Goal: Use online tool/utility: Utilize a website feature to perform a specific function

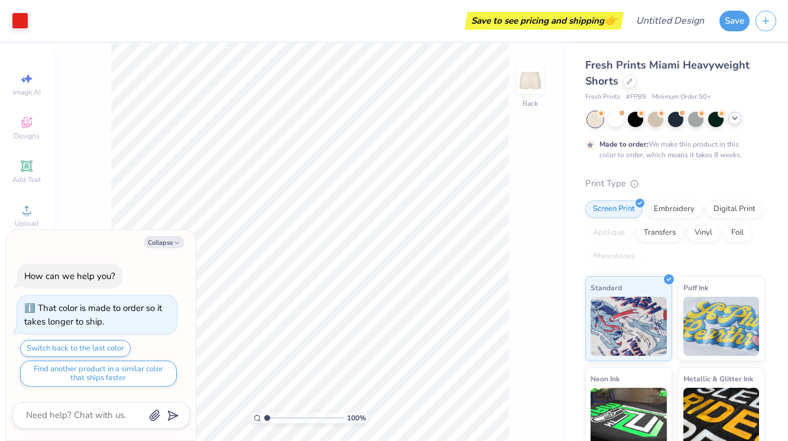
click at [738, 119] on icon at bounding box center [734, 118] width 9 height 9
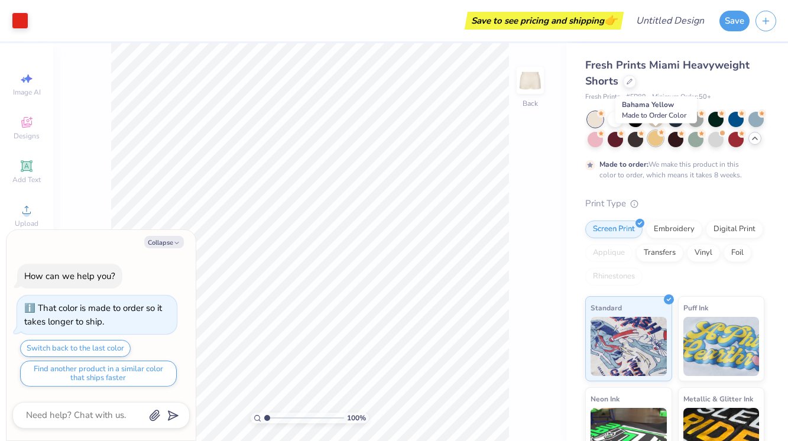
click at [653, 139] on div at bounding box center [655, 138] width 15 height 15
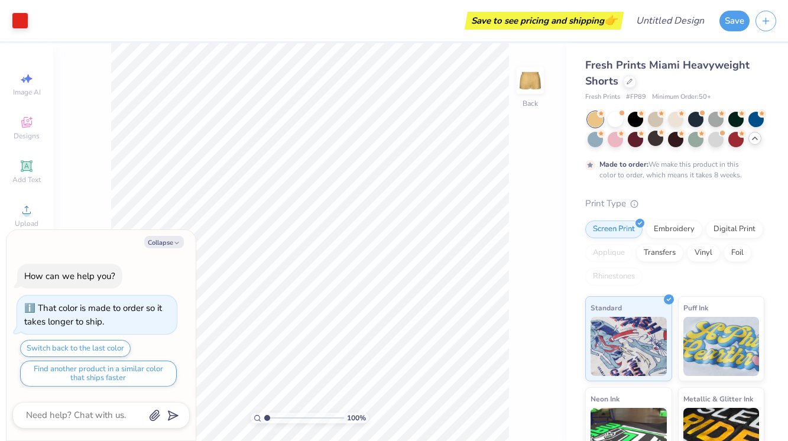
click at [606, 142] on div at bounding box center [676, 129] width 177 height 35
click at [614, 142] on div at bounding box center [615, 138] width 15 height 15
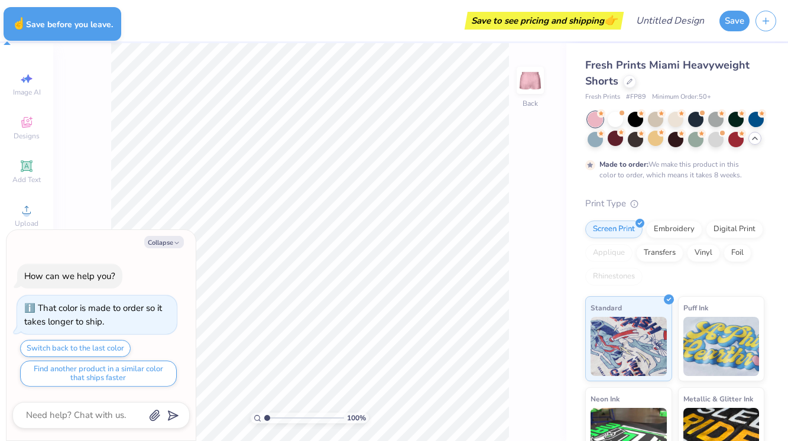
type textarea "x"
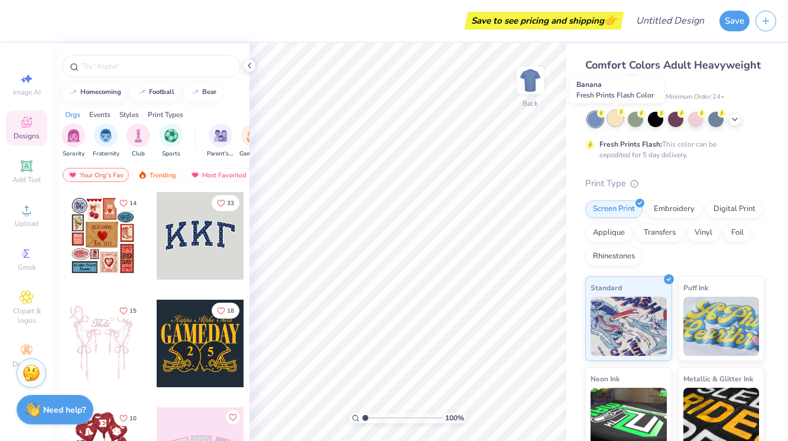
click at [617, 119] on div at bounding box center [615, 118] width 15 height 15
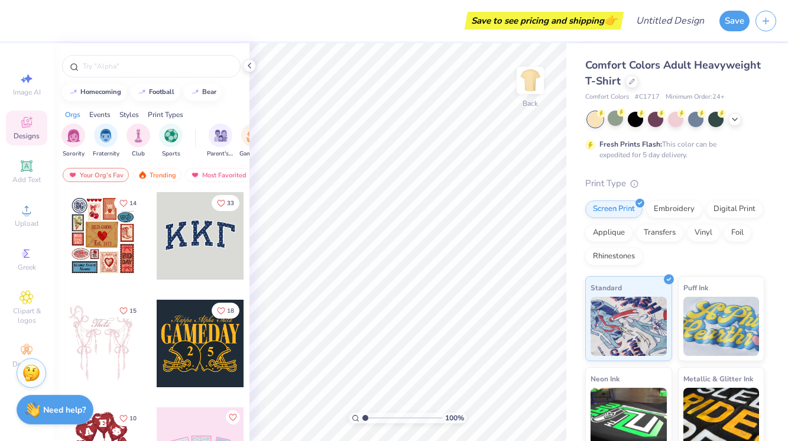
click at [733, 126] on div at bounding box center [676, 119] width 177 height 15
click at [734, 120] on icon at bounding box center [734, 118] width 9 height 9
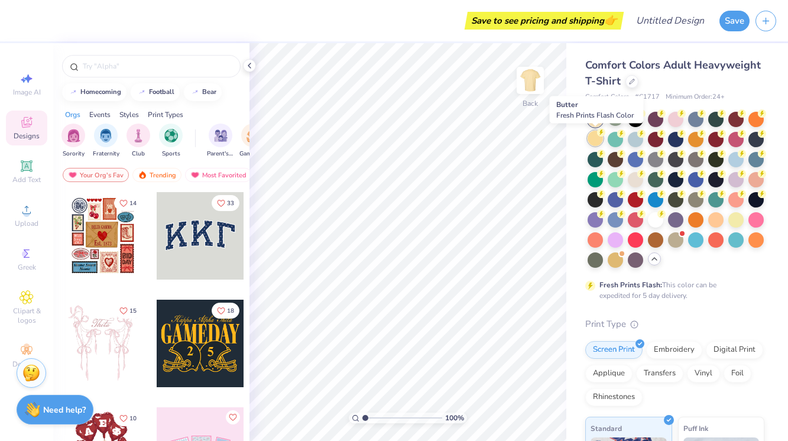
click at [594, 140] on div at bounding box center [595, 138] width 15 height 15
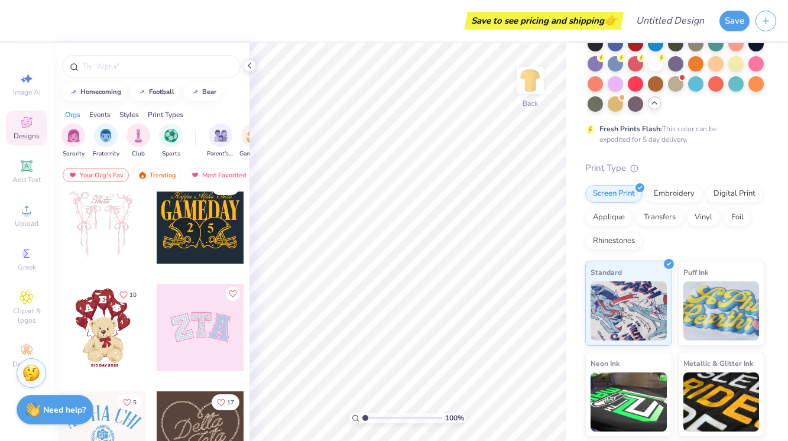
scroll to position [171, 0]
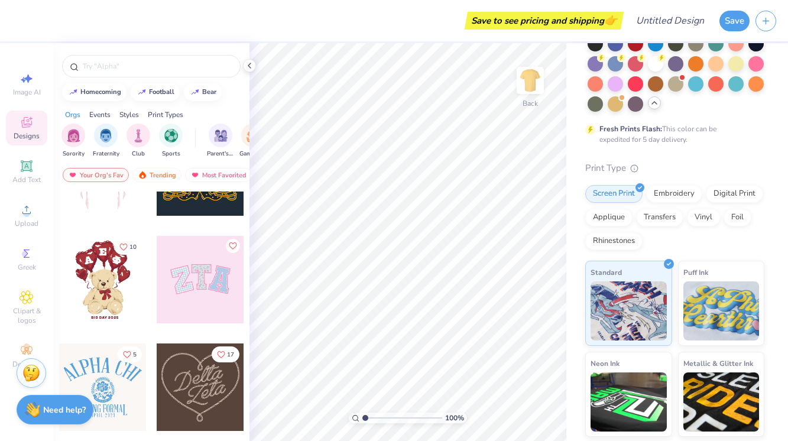
click at [205, 280] on div at bounding box center [201, 280] width 88 height 88
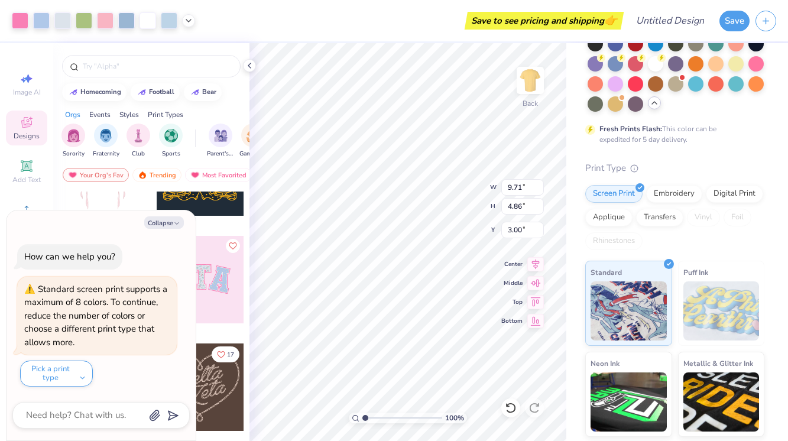
type textarea "x"
type input "3.52"
type input "4.39"
type input "3.32"
type textarea "x"
